Goal: Navigation & Orientation: Find specific page/section

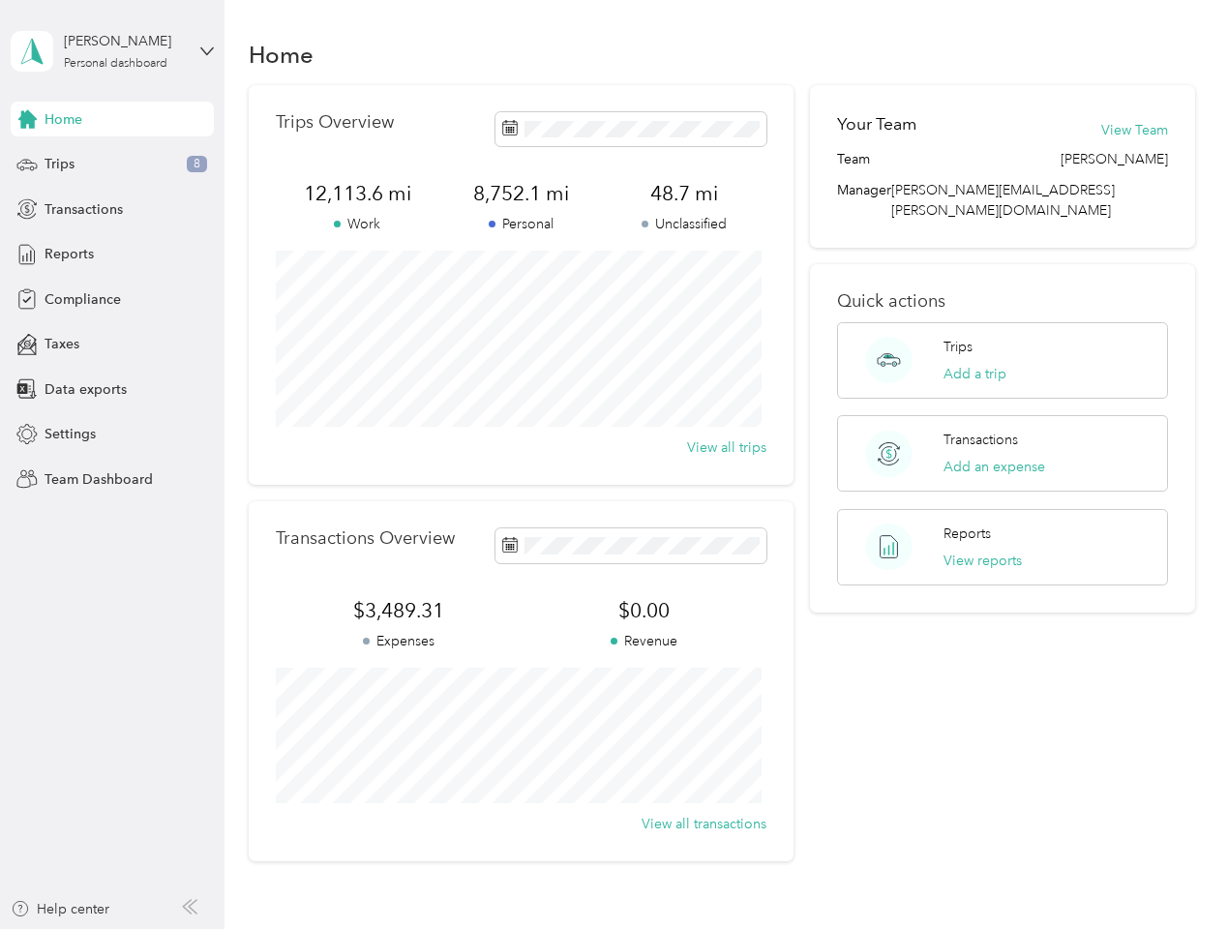
click at [614, 465] on div "Trips Overview 12,113.6 mi Work 8,752.1 mi Personal 48.7 mi Unclassified View a…" at bounding box center [521, 285] width 545 height 400
click at [112, 51] on div "[PERSON_NAME]" at bounding box center [124, 41] width 121 height 20
click at [112, 119] on div "You’re signed in as [PERSON_NAME][EMAIL_ADDRESS][PERSON_NAME][DOMAIN_NAME] Team…" at bounding box center [324, 169] width 626 height 197
click at [27, 119] on div "You’re signed in as [PERSON_NAME][EMAIL_ADDRESS][PERSON_NAME][DOMAIN_NAME] Team…" at bounding box center [324, 169] width 626 height 197
click at [112, 165] on div "Trips 8" at bounding box center [112, 164] width 203 height 35
